Goal: Transaction & Acquisition: Purchase product/service

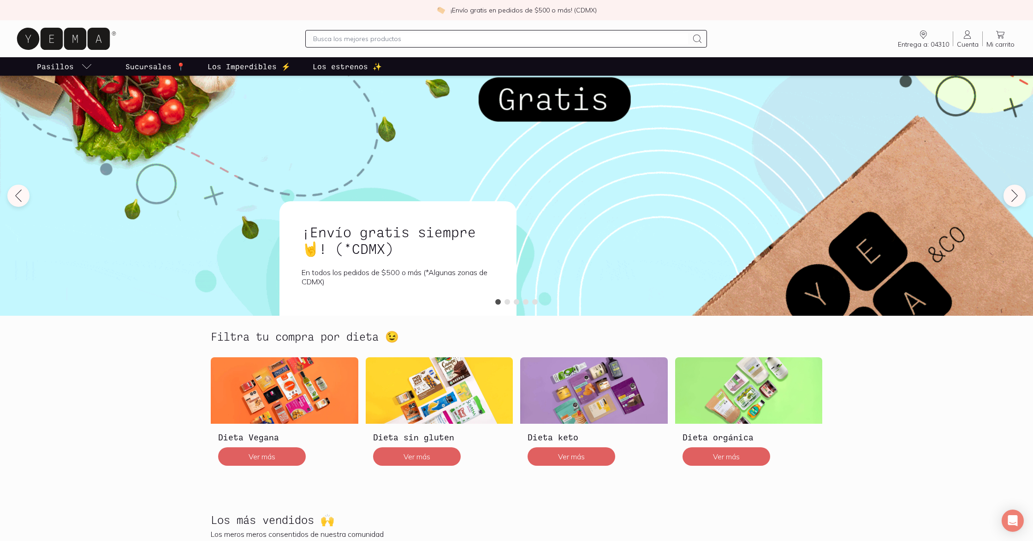
click at [975, 38] on link "Cuenta Cuenta" at bounding box center [968, 38] width 29 height 19
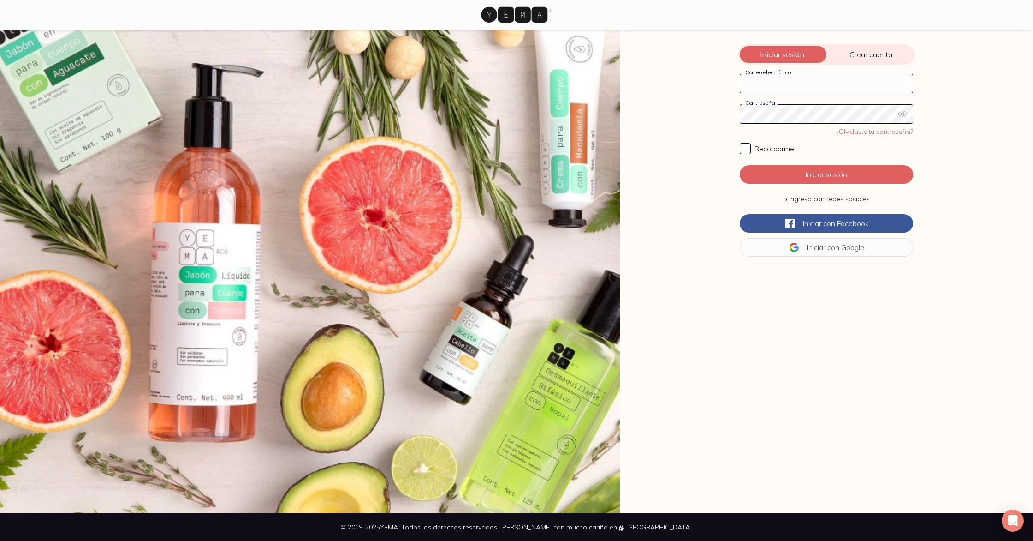
type input "[EMAIL_ADDRESS][DOMAIN_NAME]"
click at [744, 150] on input "Recordarme" at bounding box center [745, 148] width 11 height 11
checkbox input "true"
click at [778, 176] on button "Iniciar sesión" at bounding box center [826, 174] width 173 height 18
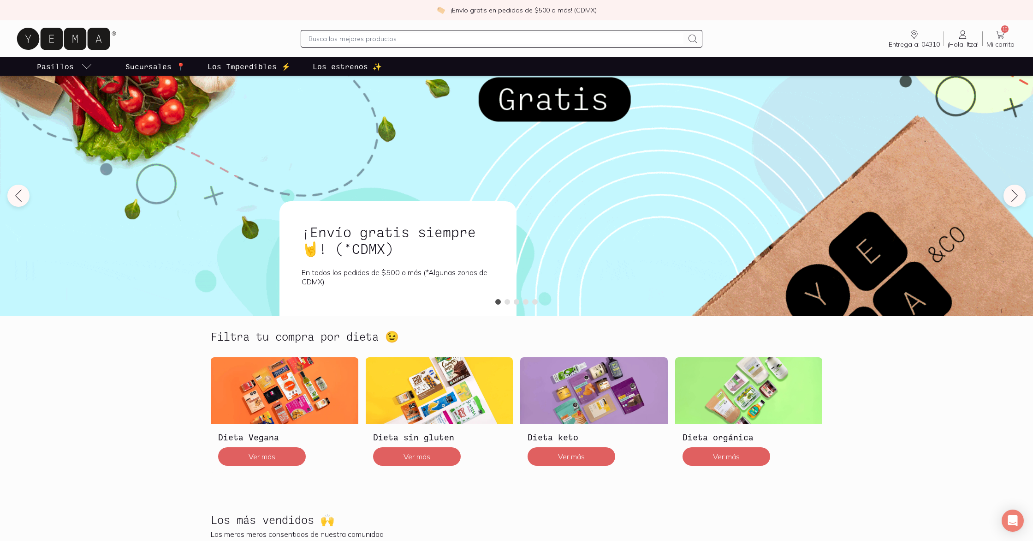
click at [1006, 36] on icon at bounding box center [1000, 34] width 11 height 11
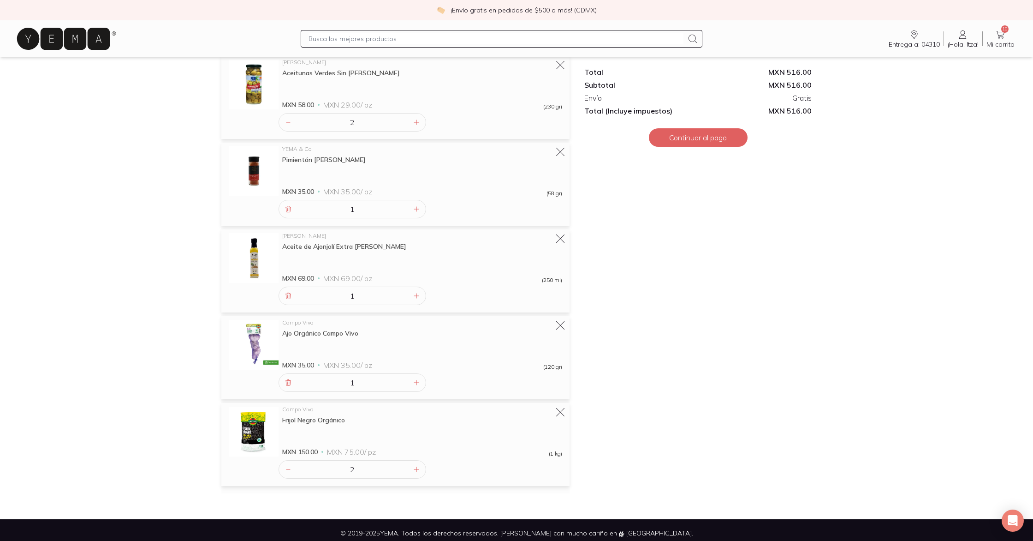
scroll to position [289, 0]
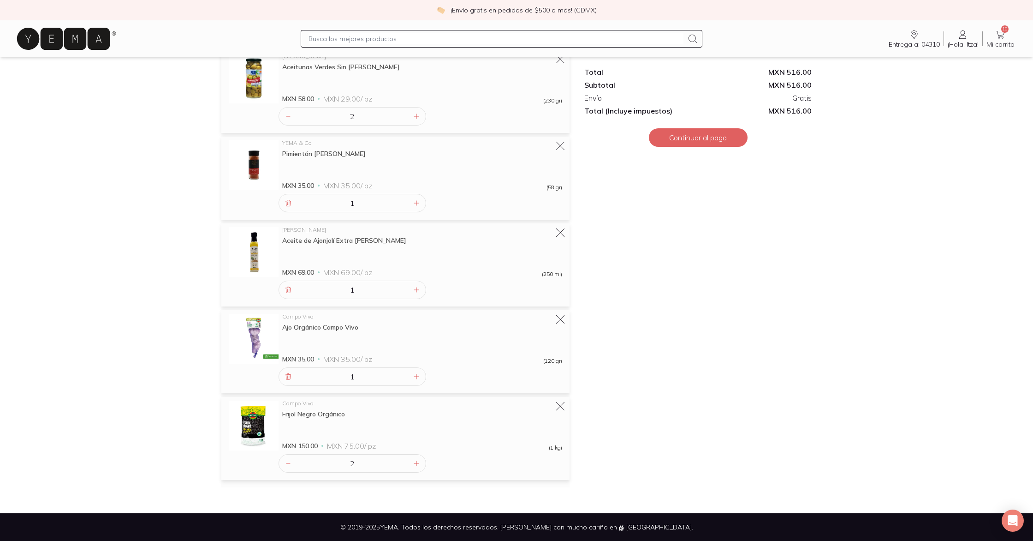
click at [52, 42] on icon at bounding box center [63, 39] width 93 height 22
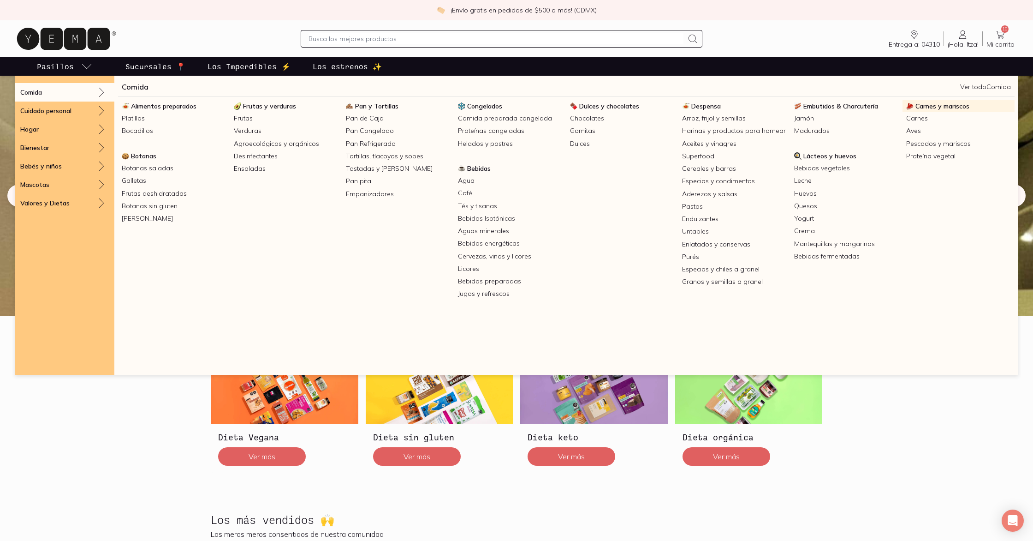
click at [944, 107] on span "Carnes y mariscos" at bounding box center [943, 106] width 54 height 8
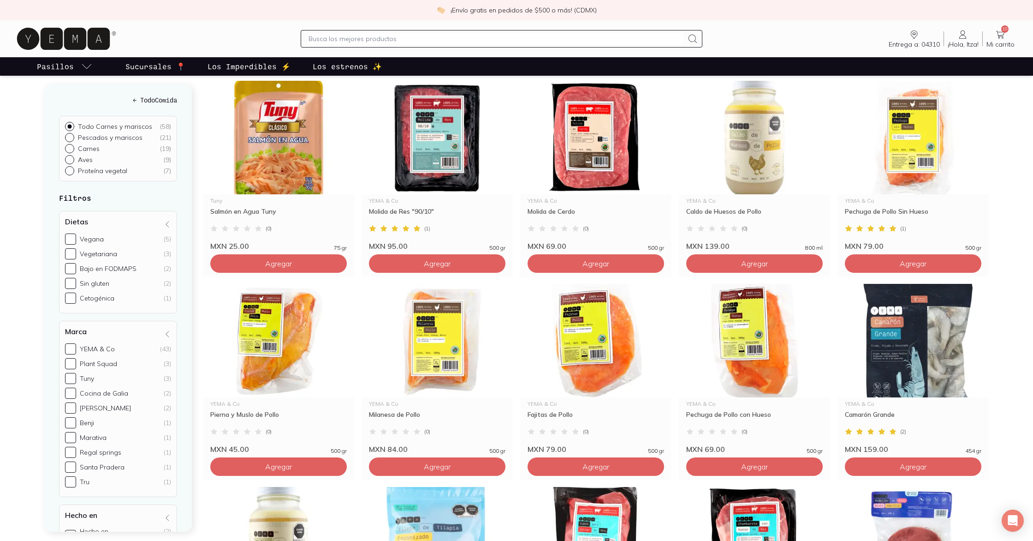
scroll to position [312, 0]
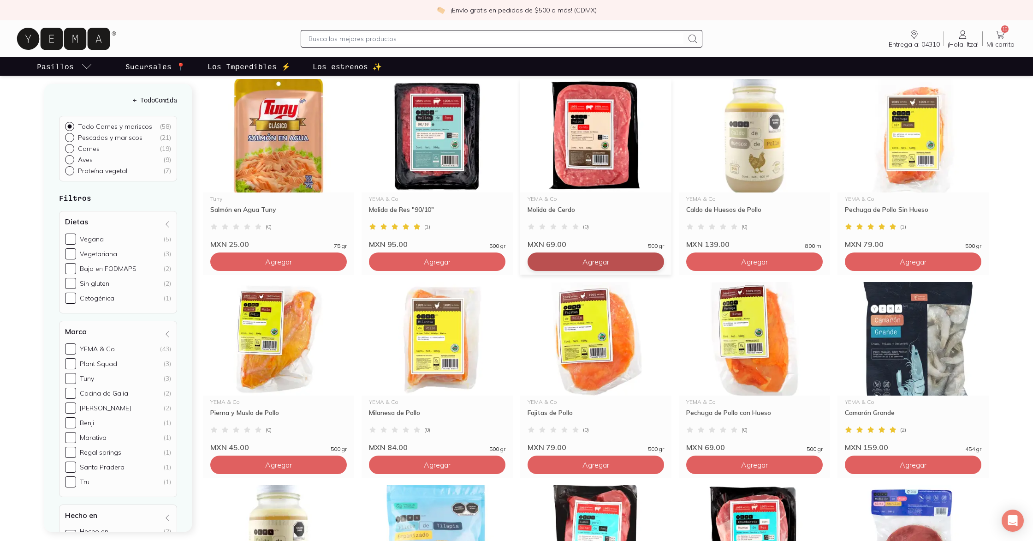
click at [620, 262] on button "Agregar" at bounding box center [596, 261] width 137 height 18
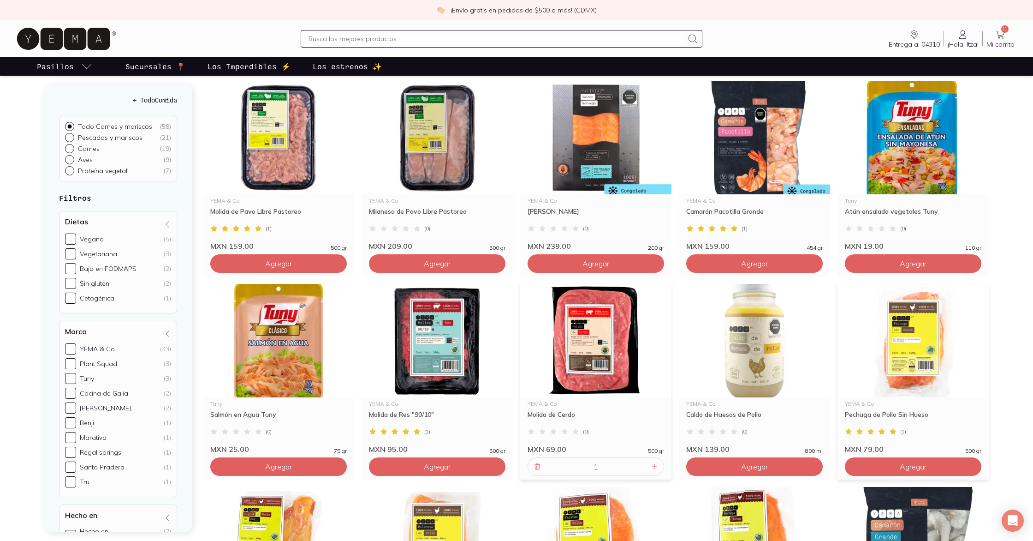
scroll to position [0, 0]
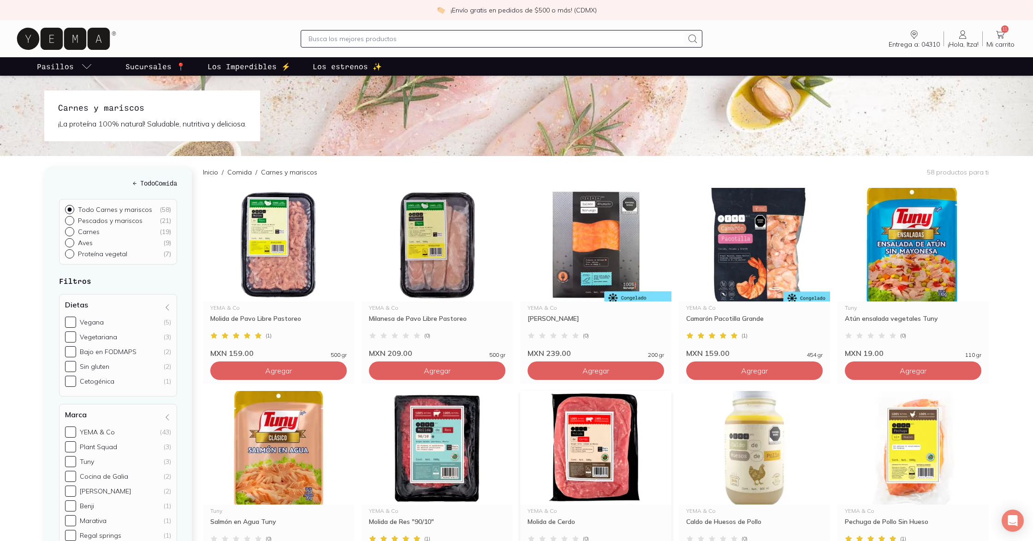
click at [83, 27] on icon at bounding box center [66, 39] width 103 height 30
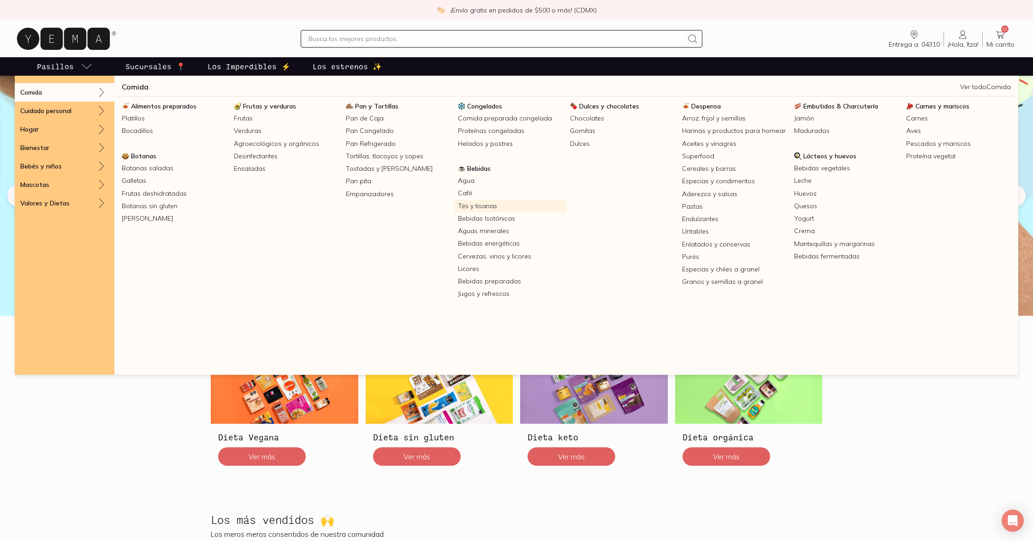
click at [479, 204] on link "Tés y tisanas" at bounding box center [510, 206] width 112 height 12
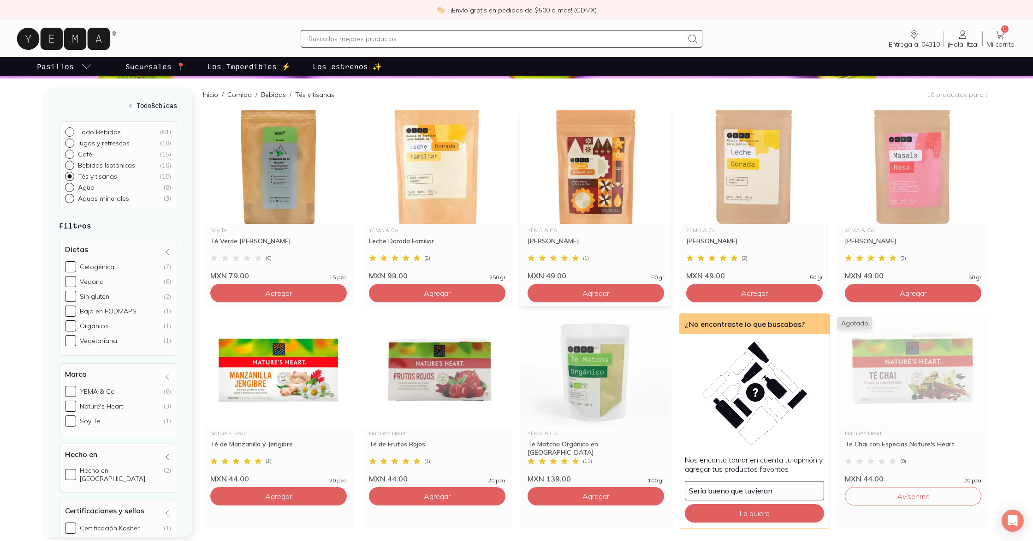
scroll to position [78, 0]
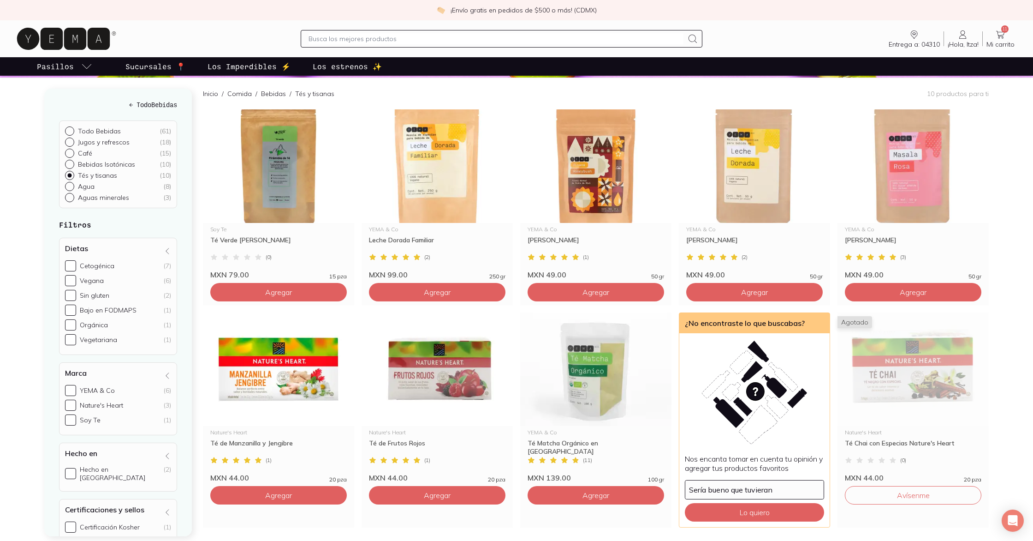
click at [86, 42] on icon at bounding box center [66, 39] width 103 height 30
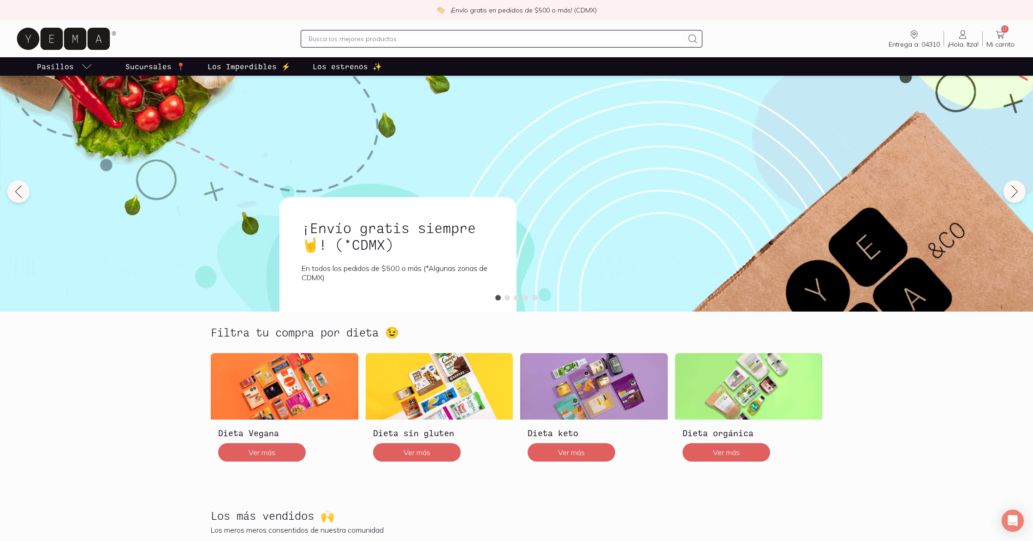
scroll to position [4, 0]
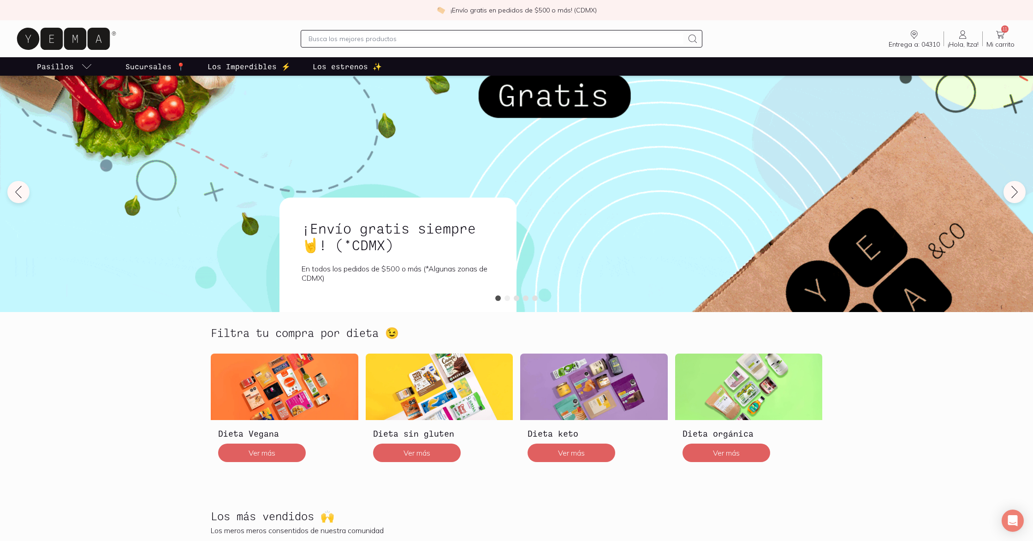
click at [508, 298] on button at bounding box center [508, 298] width 6 height 6
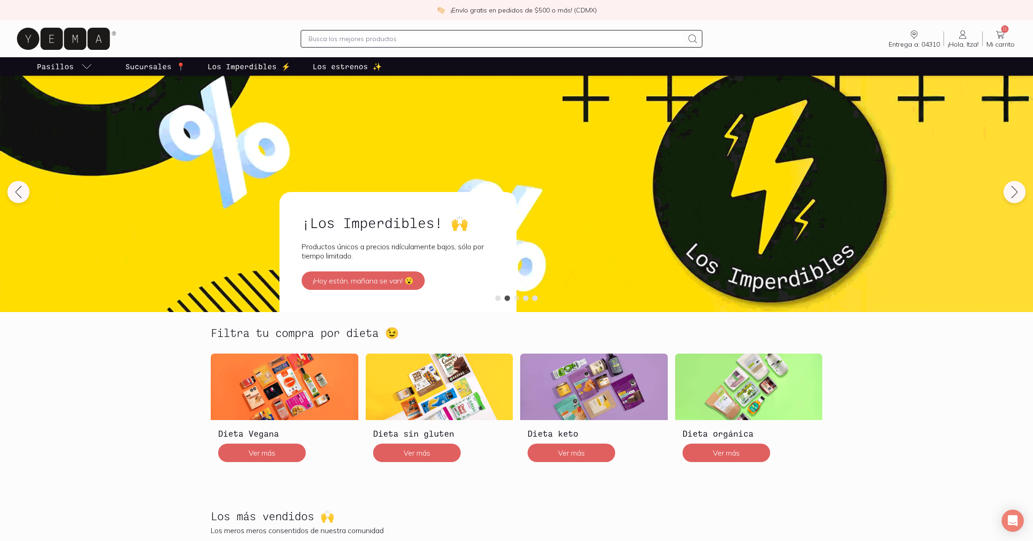
click at [517, 298] on button at bounding box center [517, 298] width 6 height 6
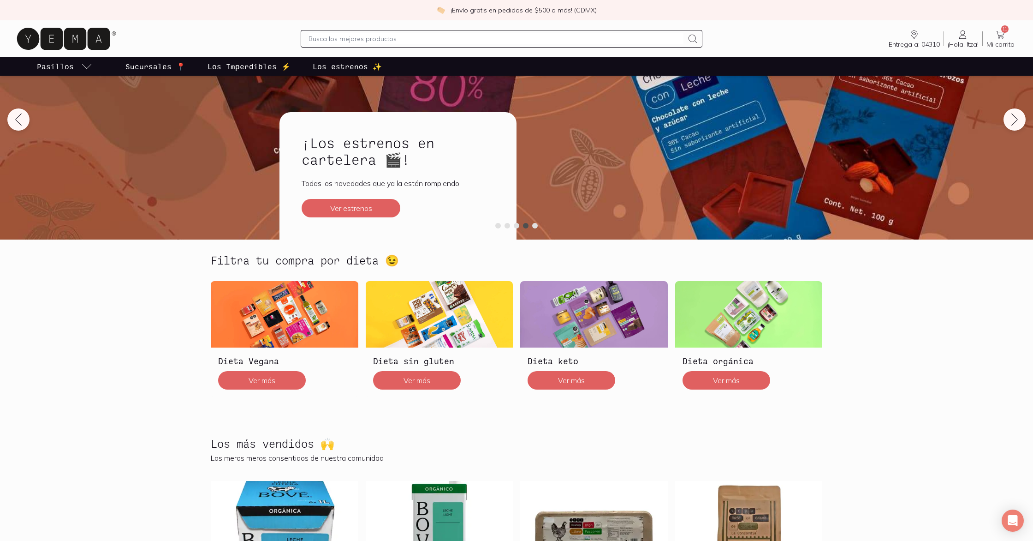
scroll to position [0, 0]
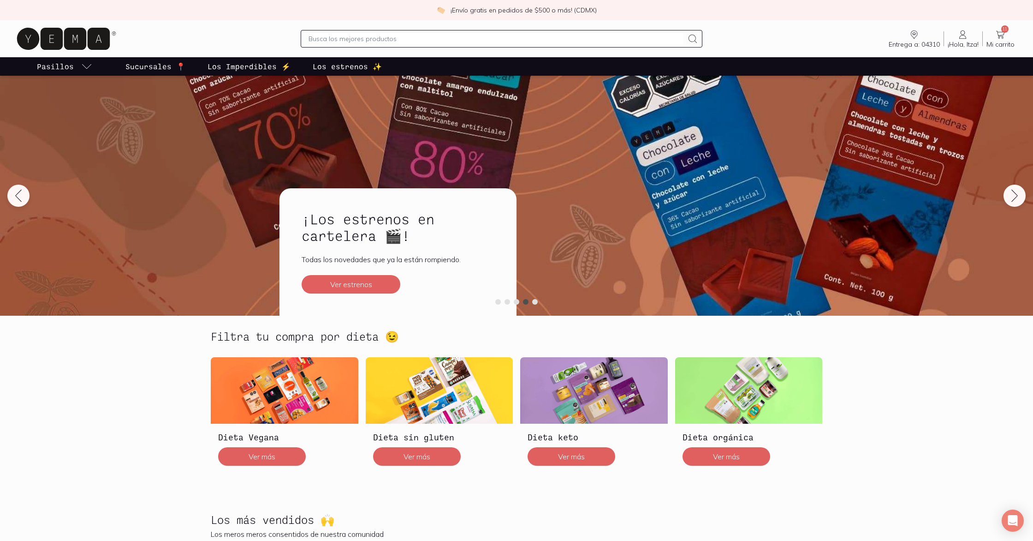
click at [332, 69] on p "Los estrenos ✨" at bounding box center [347, 66] width 69 height 11
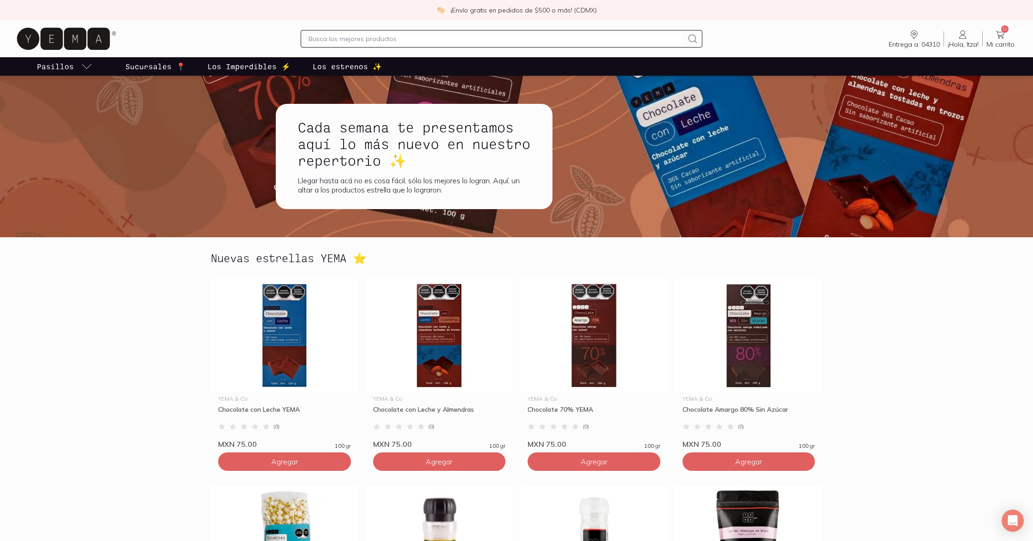
click at [51, 37] on icon at bounding box center [63, 39] width 93 height 22
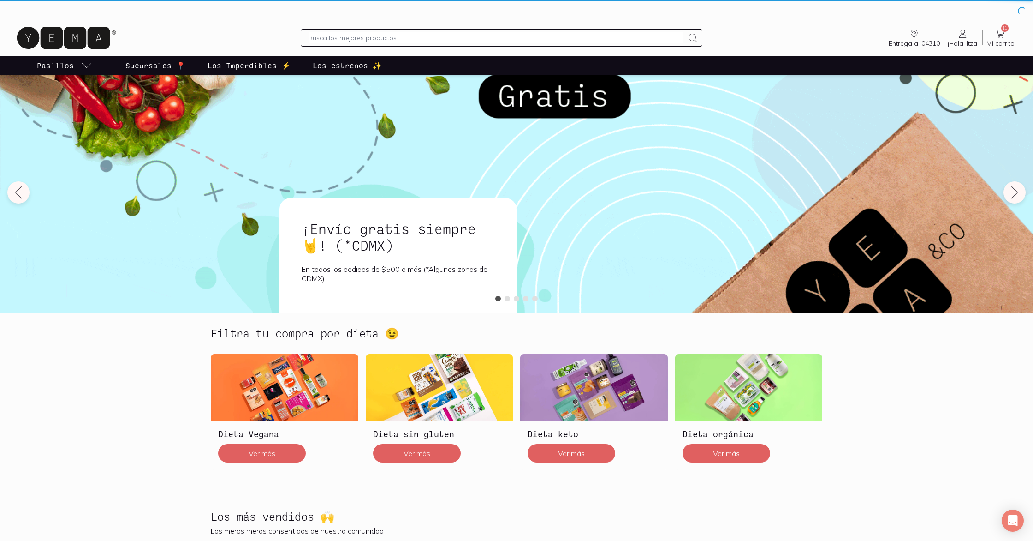
scroll to position [3, 0]
